Goal: Task Accomplishment & Management: Use online tool/utility

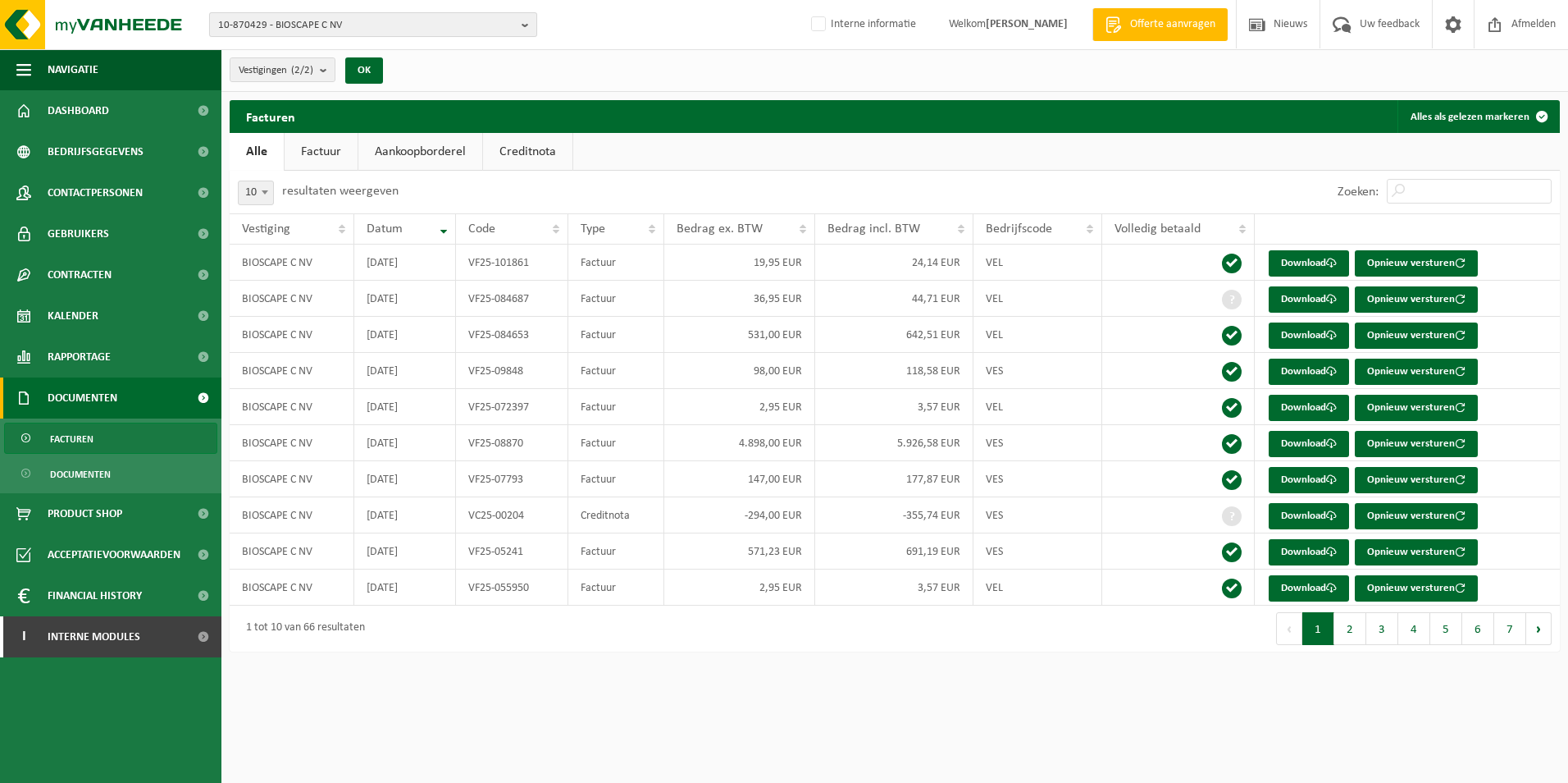
click at [522, 23] on b "button" at bounding box center [529, 25] width 15 height 23
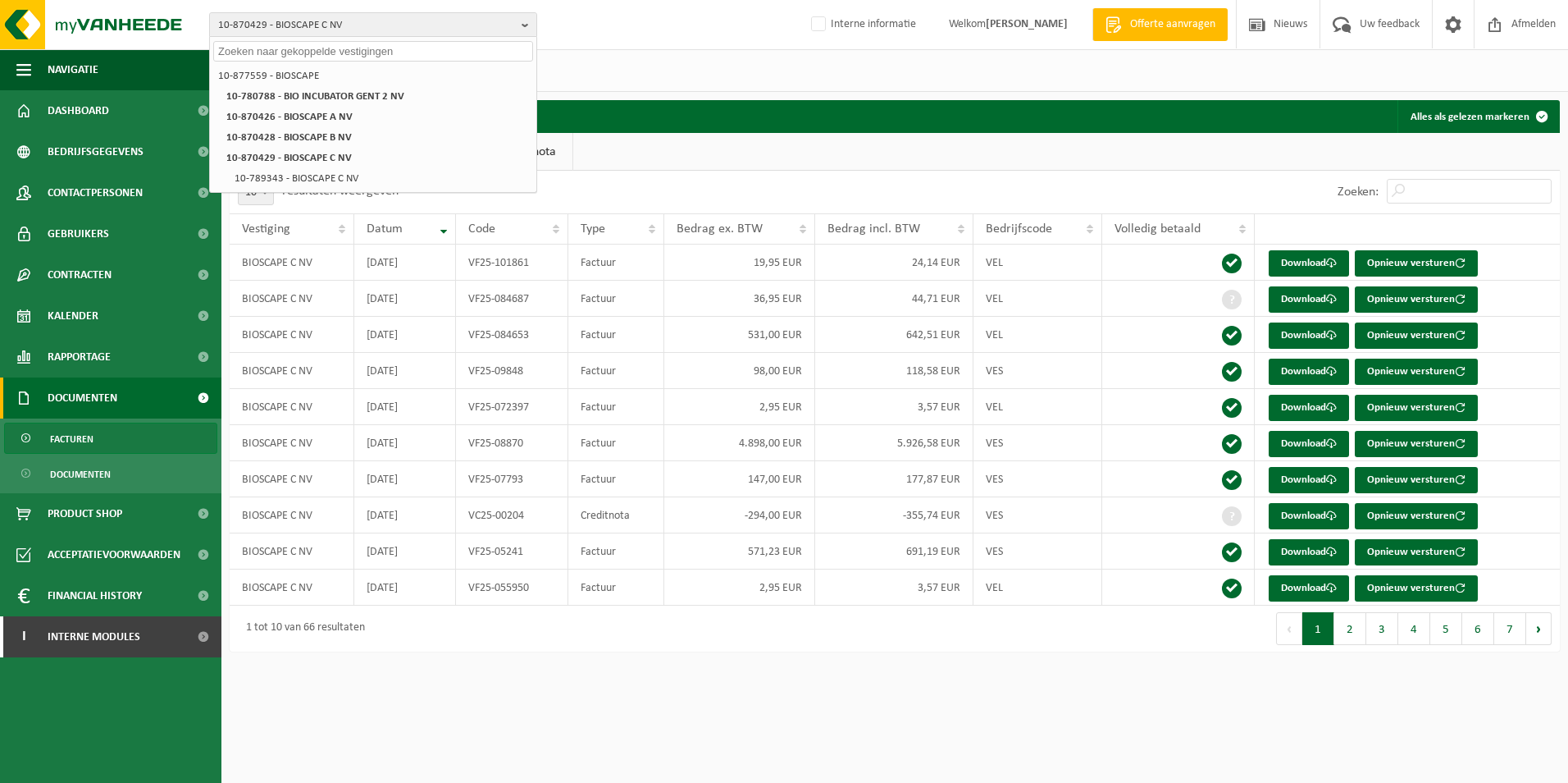
click at [283, 55] on input "text" at bounding box center [372, 51] width 320 height 20
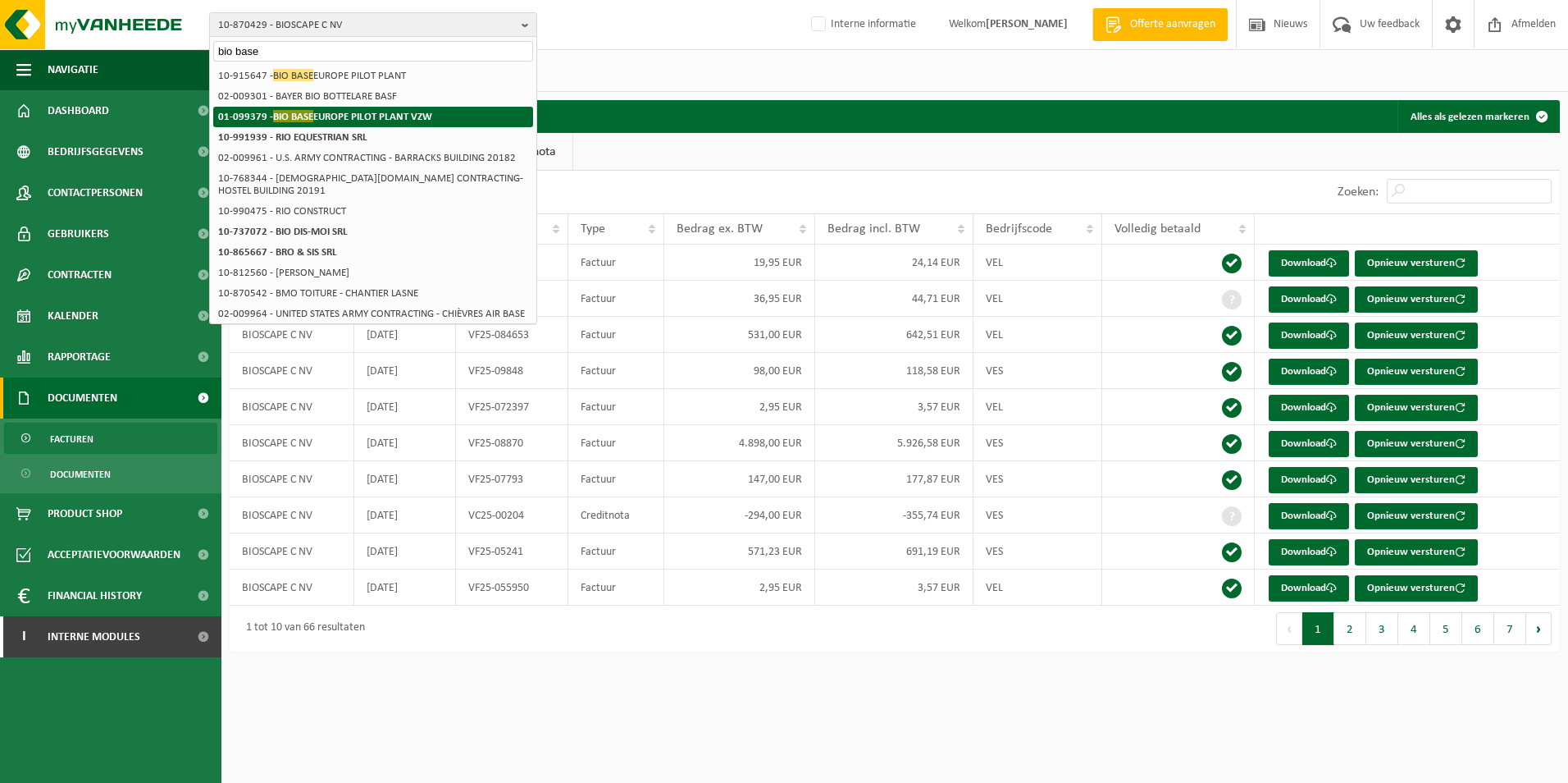
type input "bio base"
click at [311, 113] on span "BIO BASE" at bounding box center [293, 116] width 40 height 13
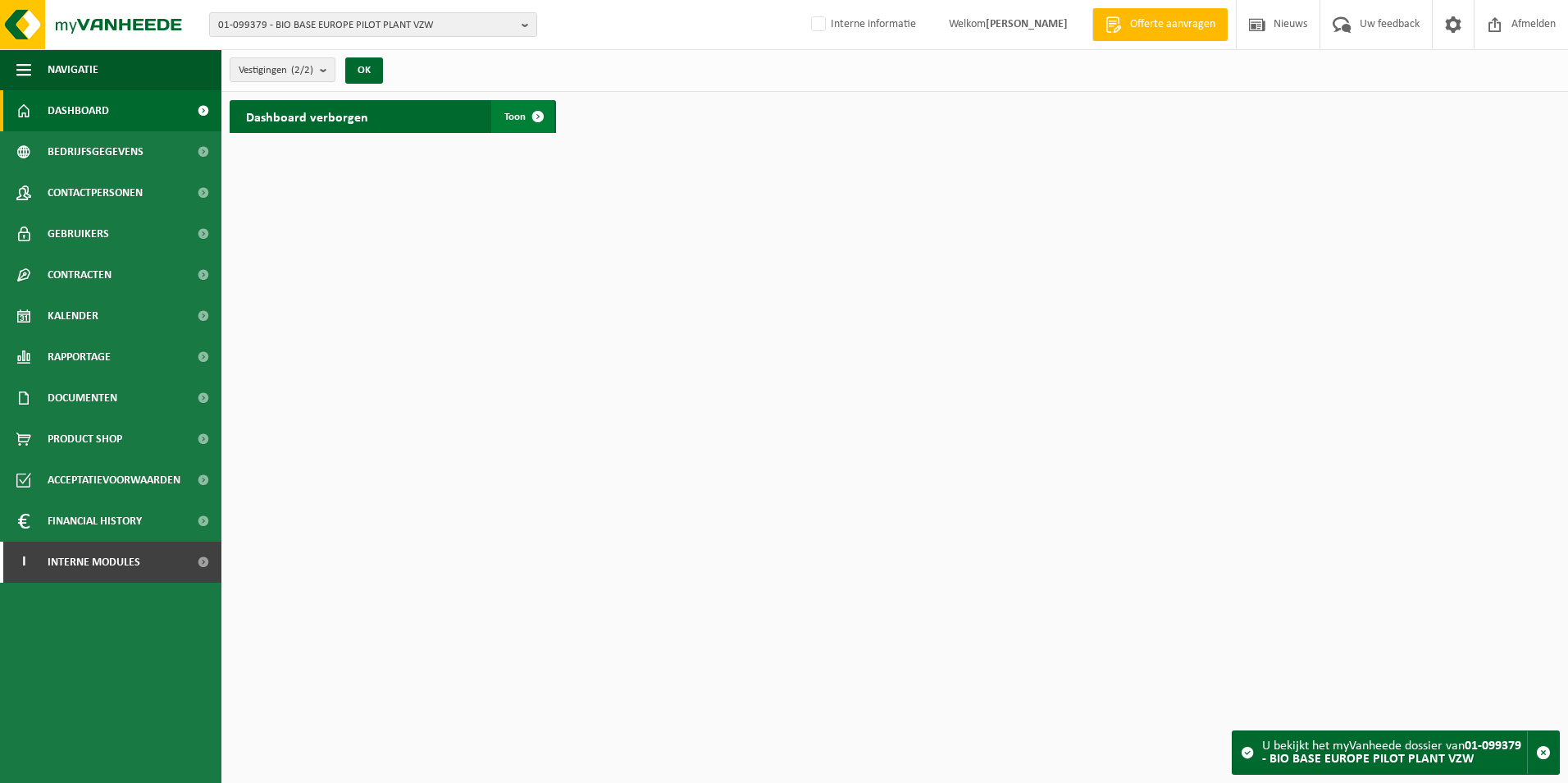
click at [540, 110] on span at bounding box center [539, 117] width 33 height 33
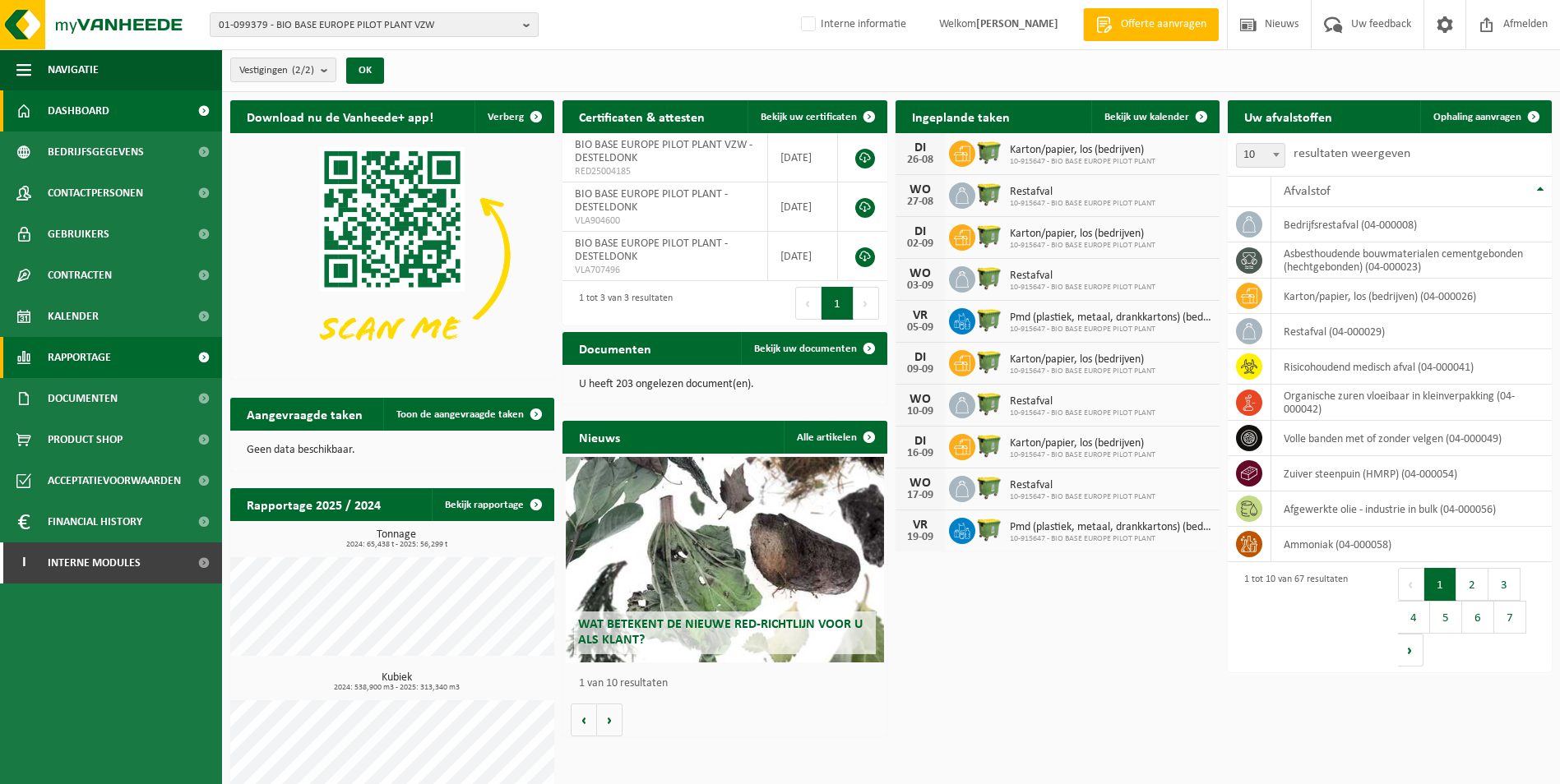
click at [150, 353] on link "Rapportage" at bounding box center [111, 357] width 222 height 41
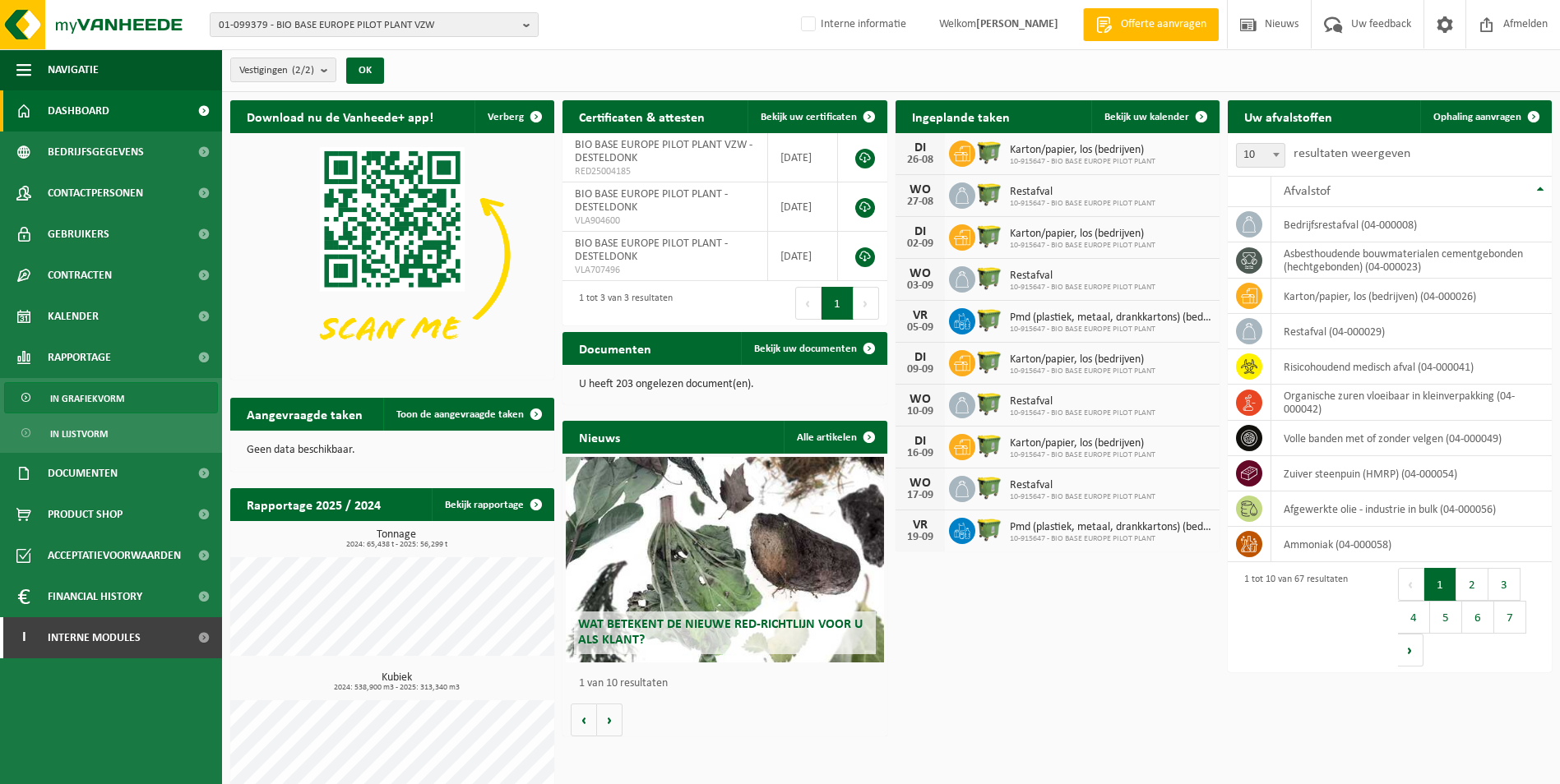
click at [155, 395] on link "In grafiekvorm" at bounding box center [110, 397] width 213 height 31
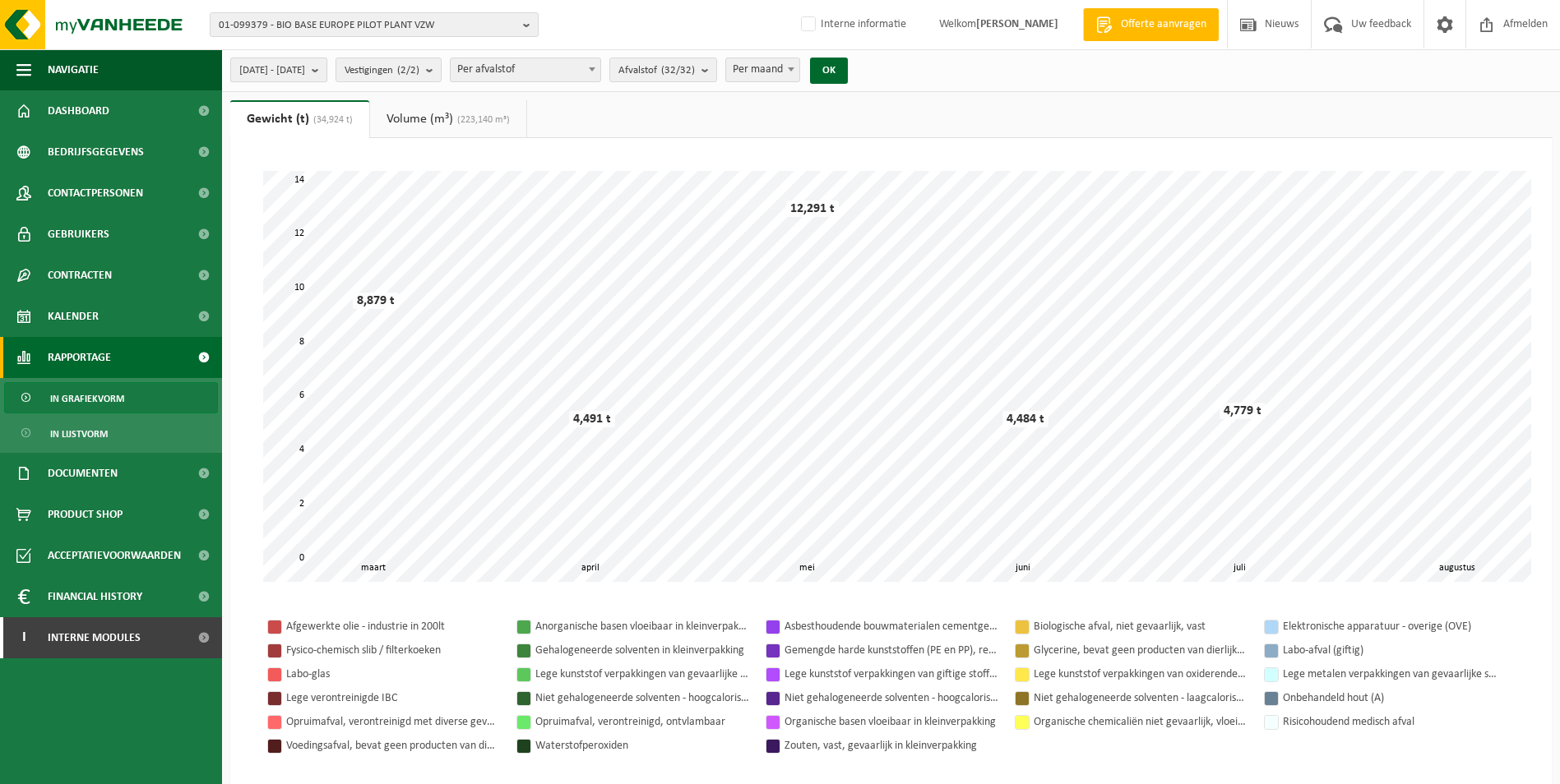
click at [326, 71] on b "submit" at bounding box center [319, 70] width 15 height 23
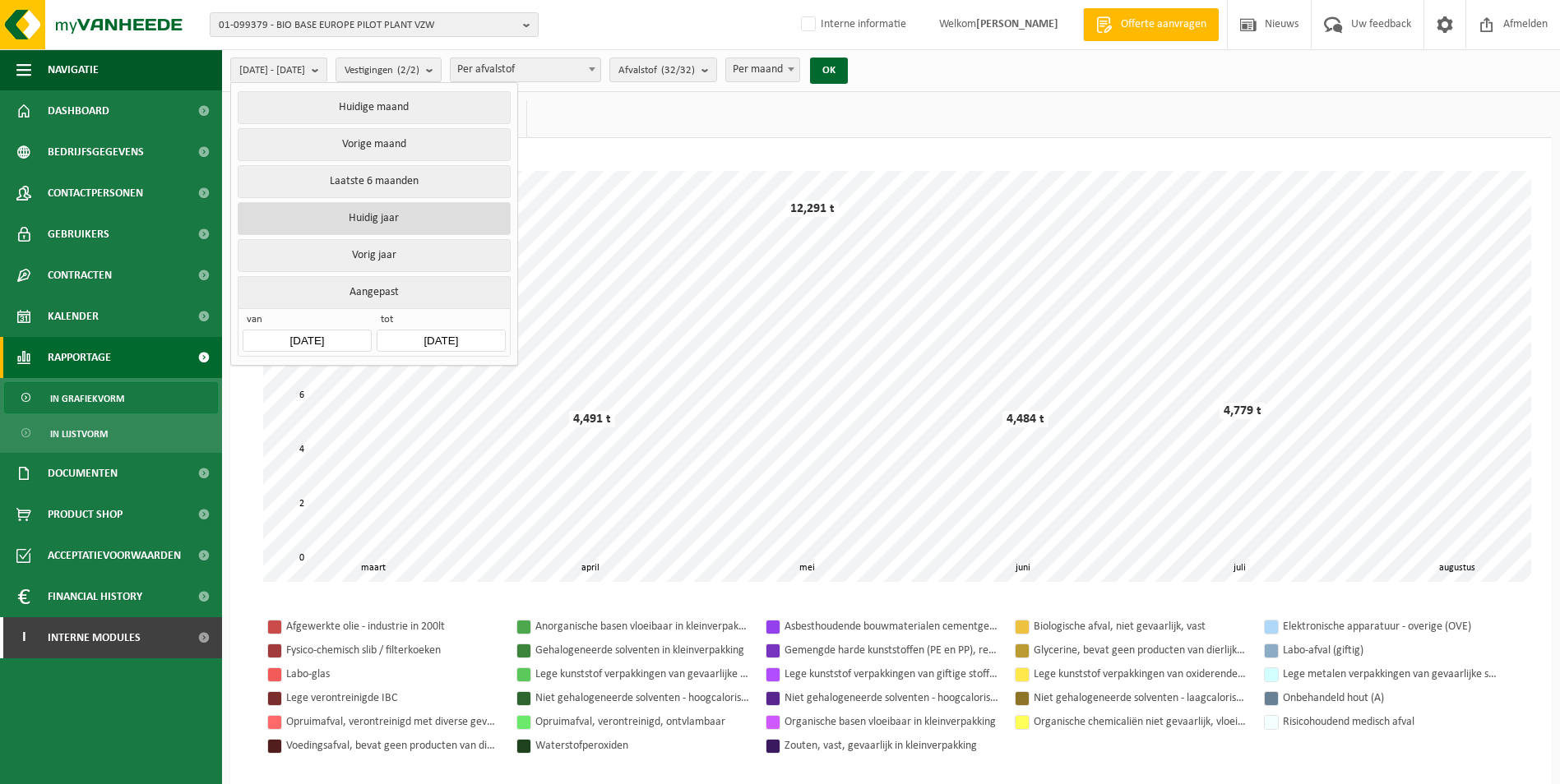
click at [363, 215] on button "Huidig jaar" at bounding box center [373, 219] width 272 height 33
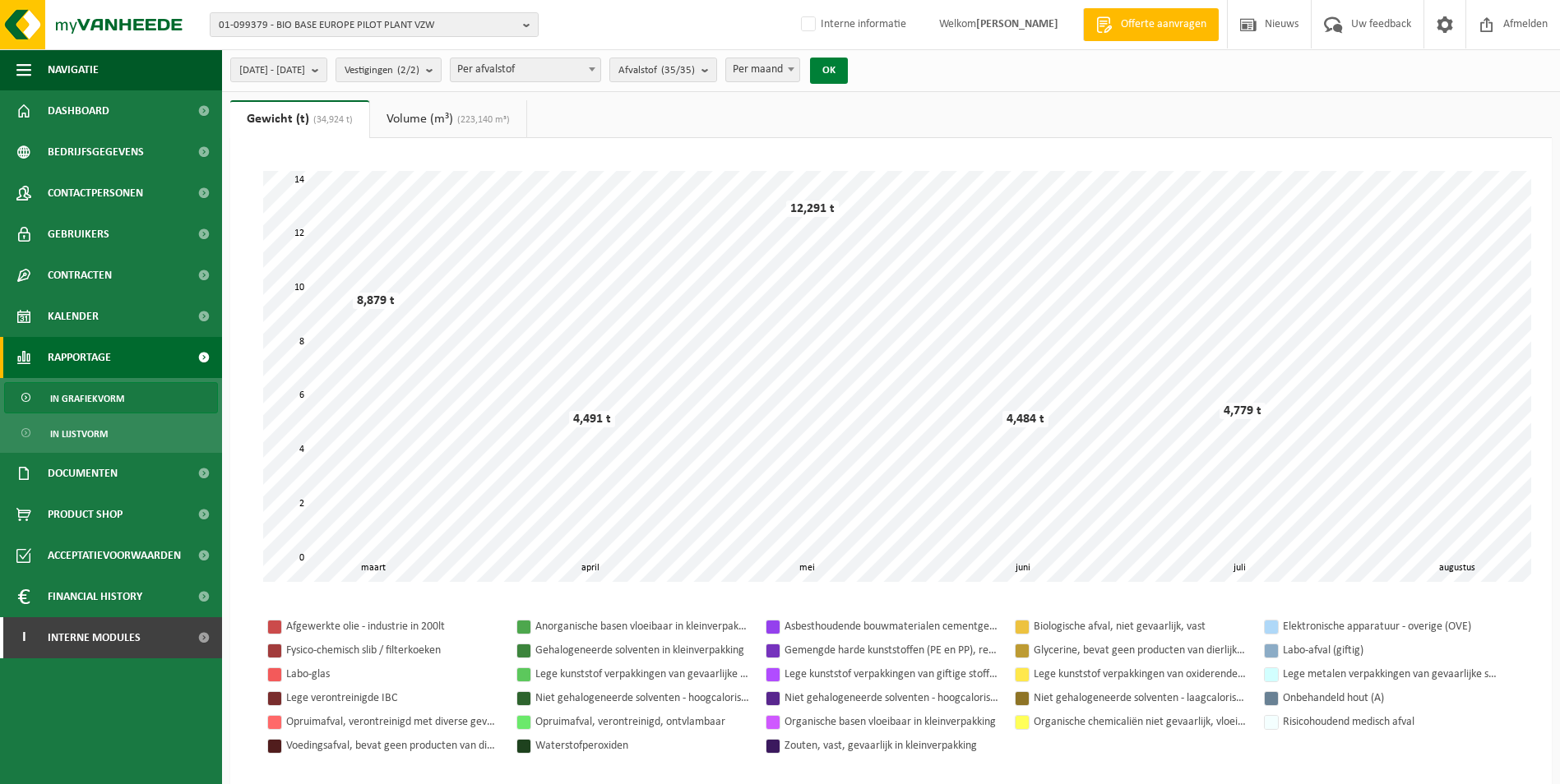
click at [848, 72] on button "OK" at bounding box center [828, 70] width 38 height 26
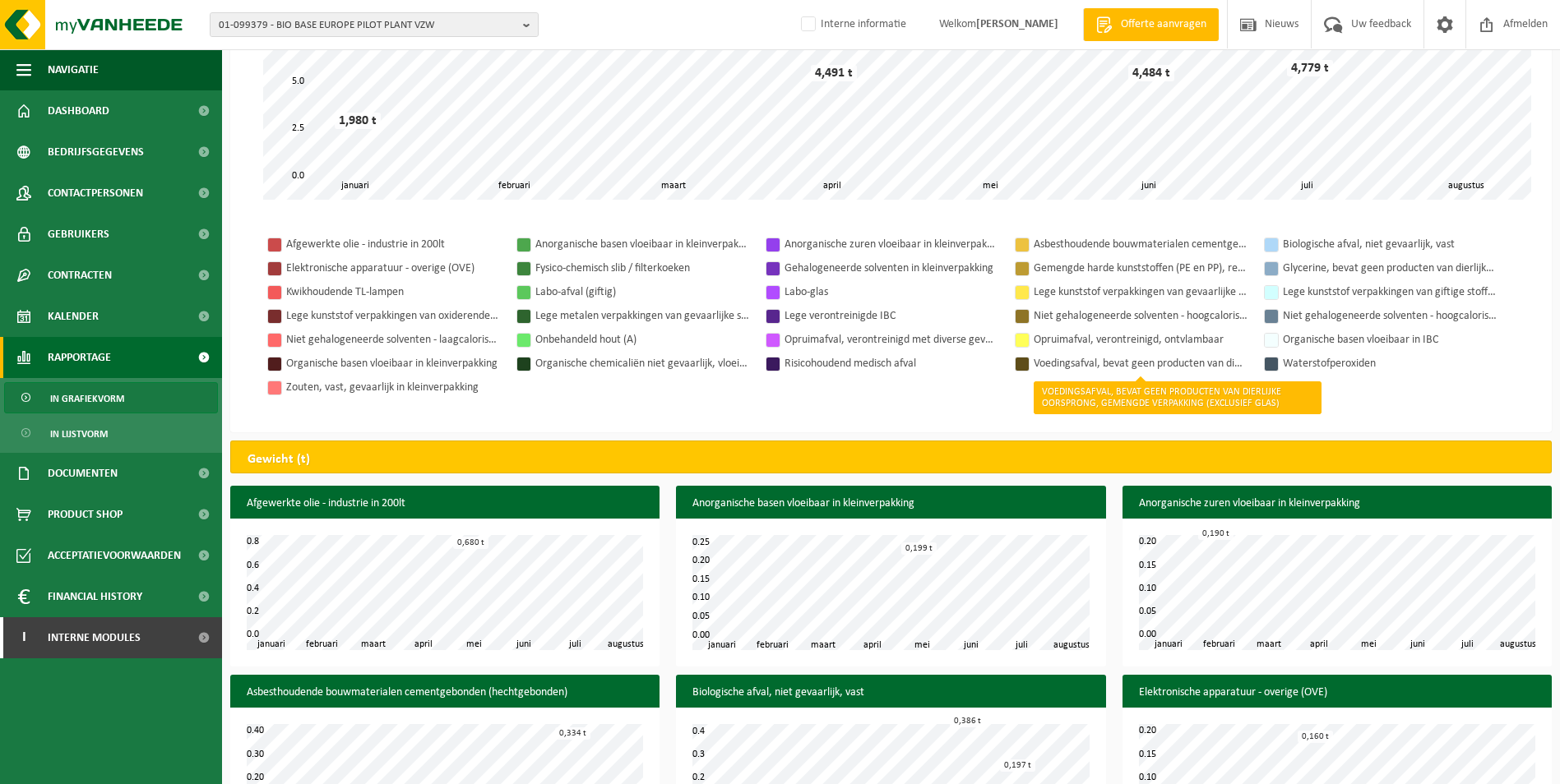
scroll to position [411, 0]
